Goal: Task Accomplishment & Management: Manage account settings

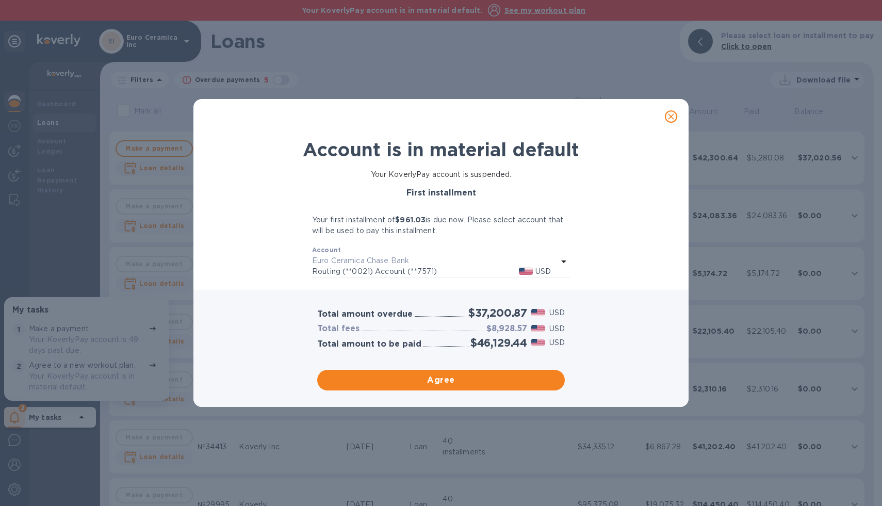
scroll to position [2, 0]
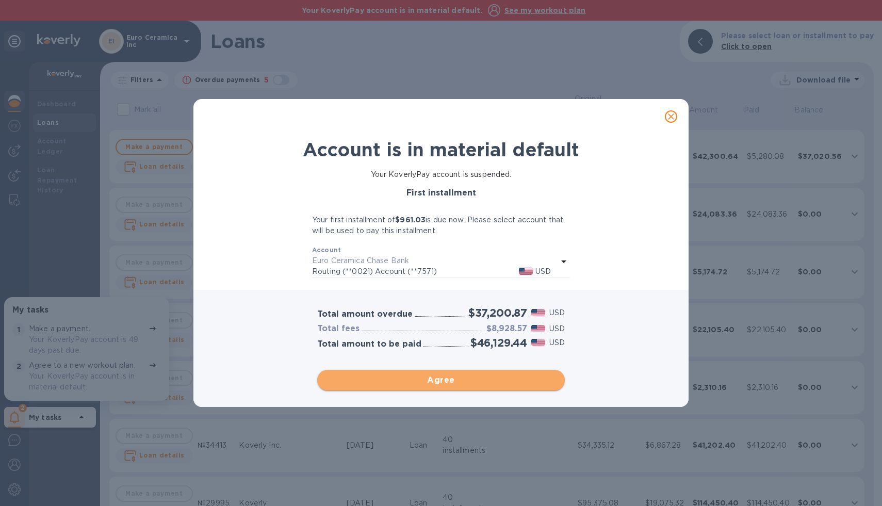
click at [524, 382] on span "Agree" at bounding box center [440, 380] width 231 height 12
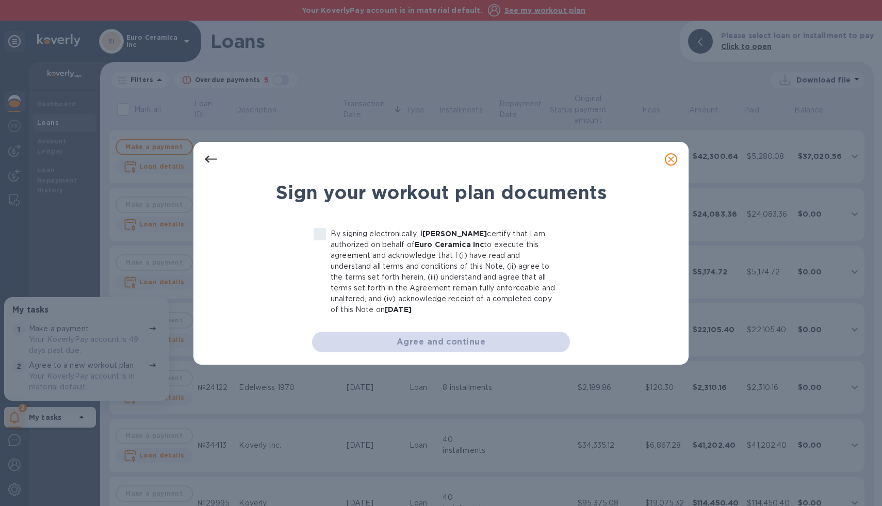
click at [496, 313] on p "By signing electronically, I Nicolas Marjieh certify that I am authorized on be…" at bounding box center [445, 271] width 231 height 87
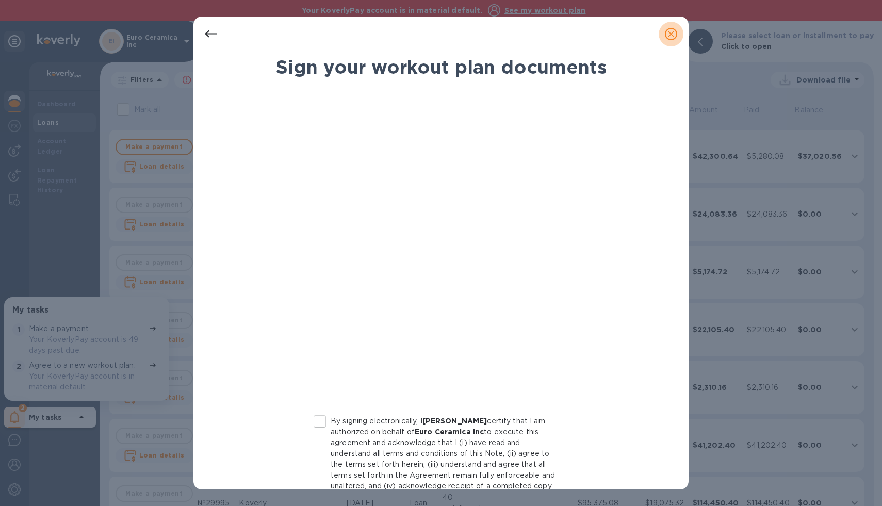
click at [673, 31] on icon "close" at bounding box center [671, 34] width 10 height 10
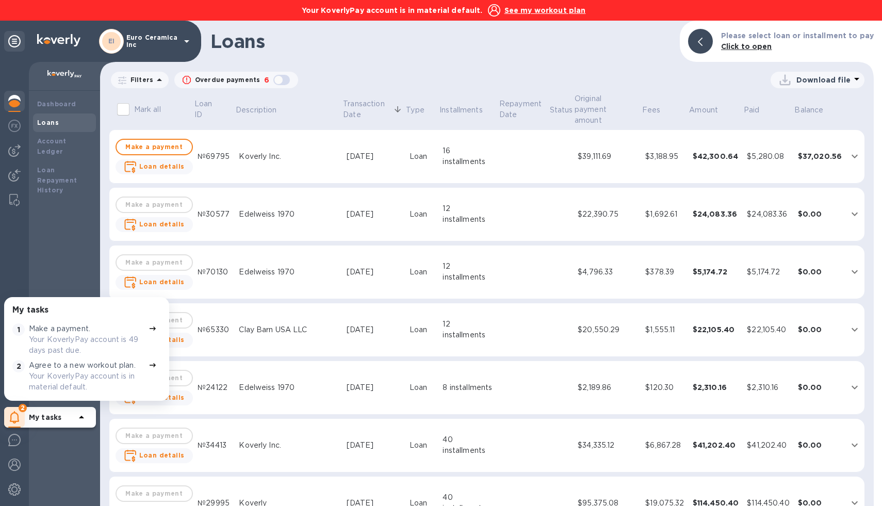
click at [71, 370] on p "Agree to a new workout plan." at bounding box center [82, 365] width 107 height 11
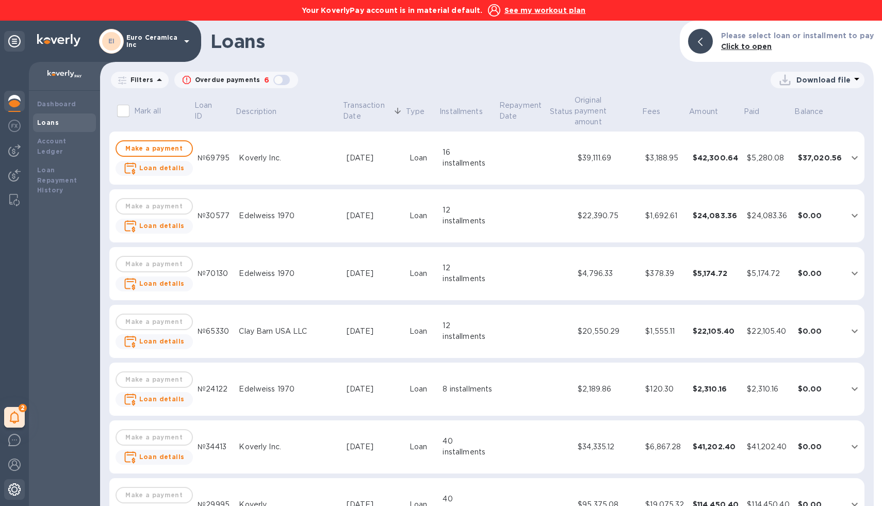
click at [12, 491] on img at bounding box center [14, 489] width 12 height 12
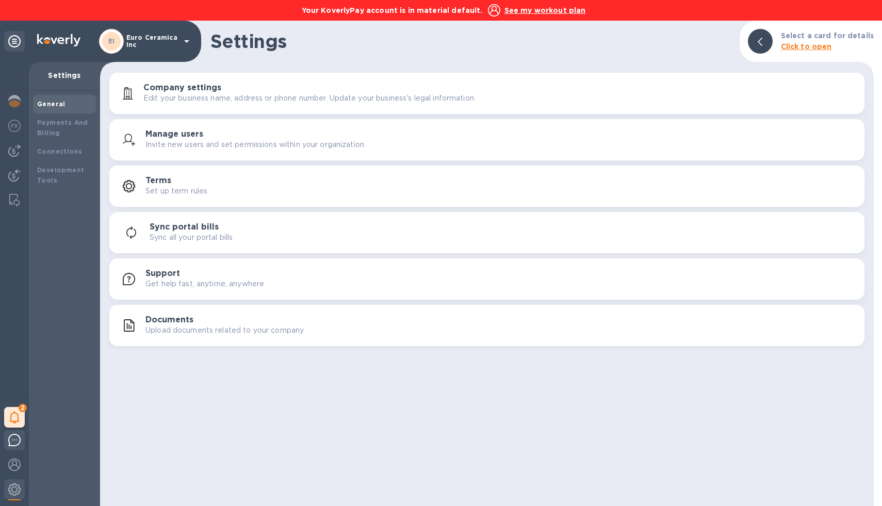
click at [13, 438] on img at bounding box center [14, 440] width 12 height 12
click at [545, 395] on div "Settings Select a card for details Click to open Company settings Edit your bus…" at bounding box center [486, 263] width 773 height 485
click at [716, 41] on h1 "Settings" at bounding box center [470, 41] width 521 height 22
